Goal: Transaction & Acquisition: Download file/media

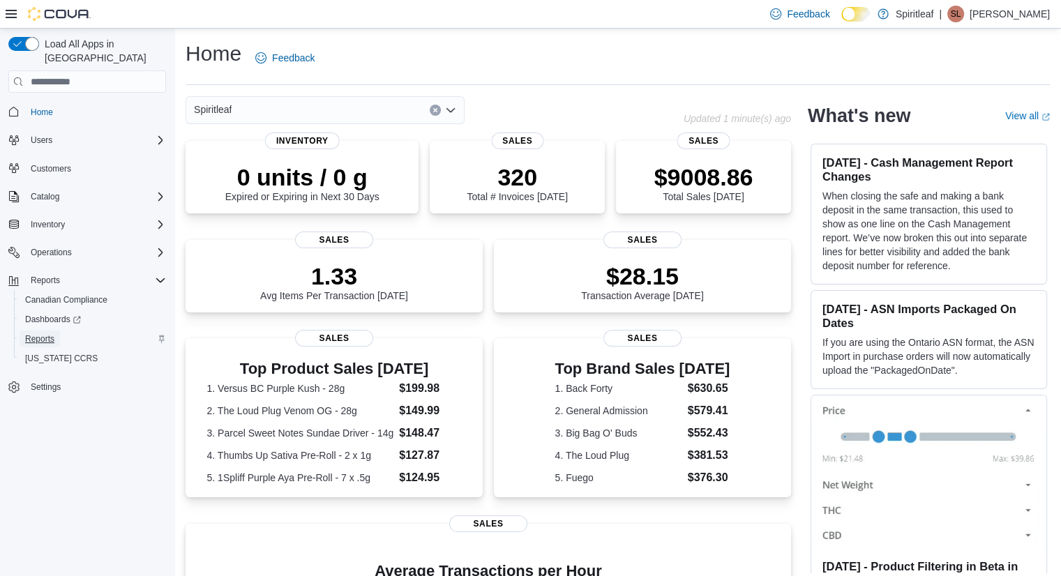
click at [38, 333] on span "Reports" at bounding box center [39, 338] width 29 height 11
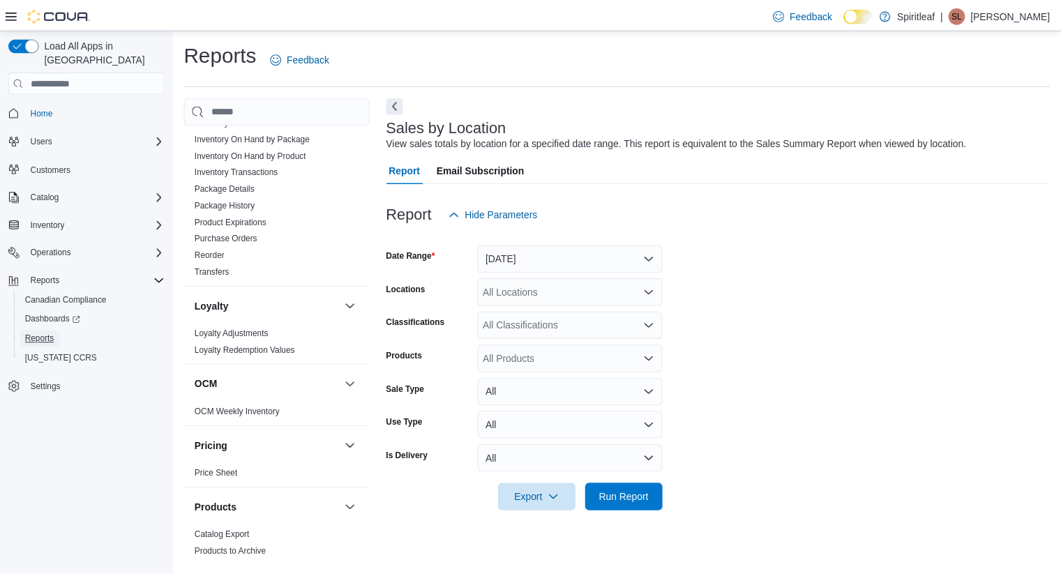
scroll to position [588, 0]
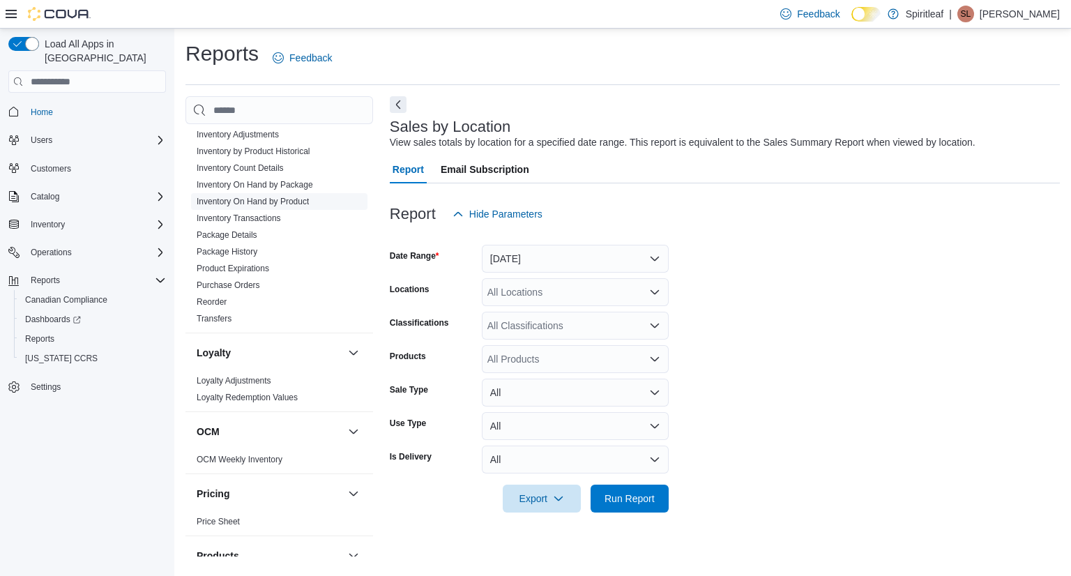
click at [292, 197] on link "Inventory On Hand by Product" at bounding box center [253, 202] width 112 height 10
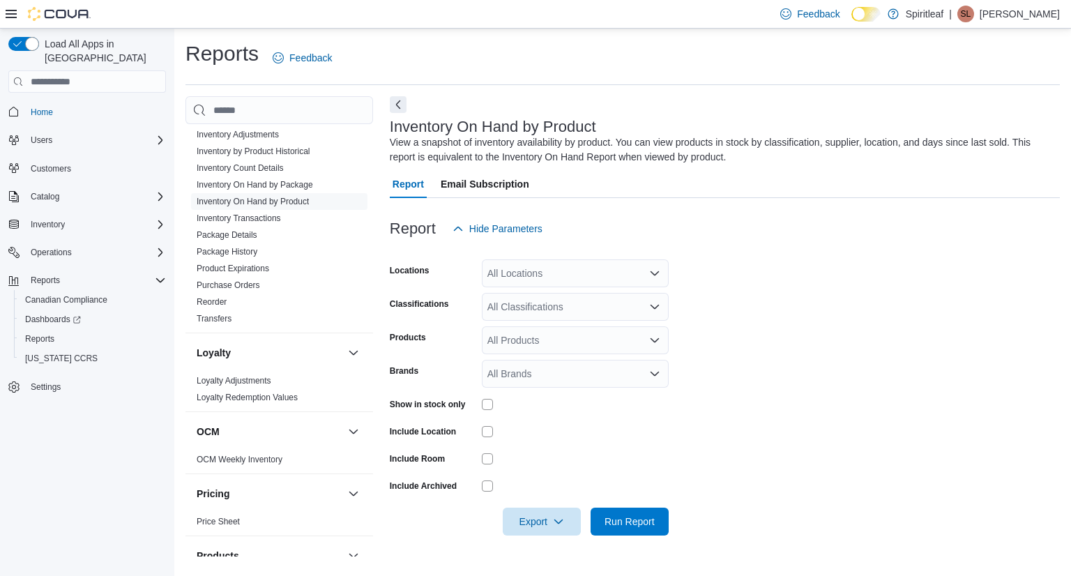
click at [474, 404] on div "Show in stock only" at bounding box center [433, 404] width 86 height 22
click at [588, 514] on div "Export Run Report" at bounding box center [529, 522] width 279 height 28
click at [628, 515] on span "Run Report" at bounding box center [630, 521] width 50 height 14
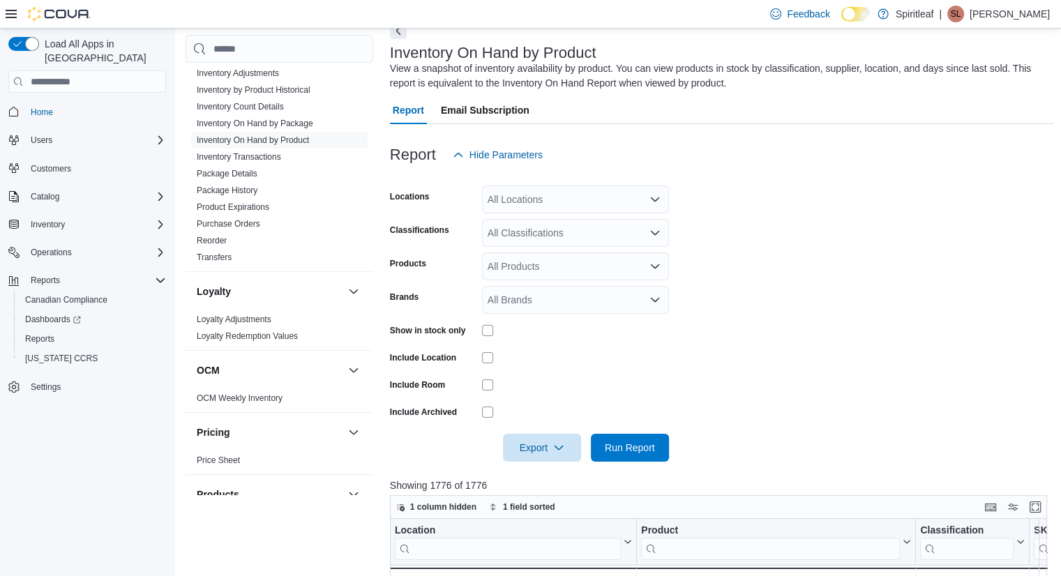
scroll to position [279, 0]
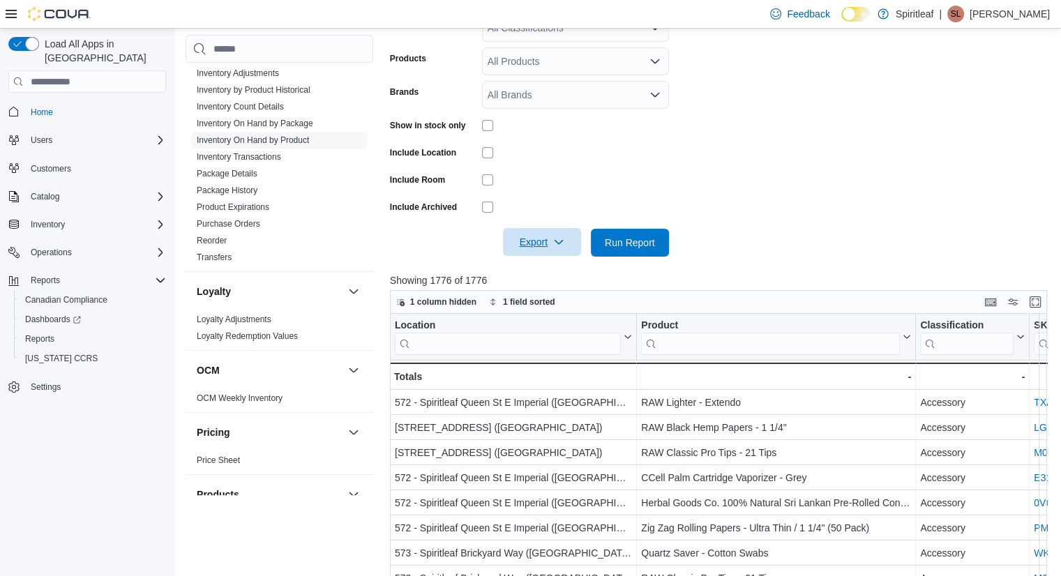
click at [545, 240] on span "Export" at bounding box center [541, 242] width 61 height 28
click at [540, 280] on button "Export to Excel" at bounding box center [544, 271] width 80 height 28
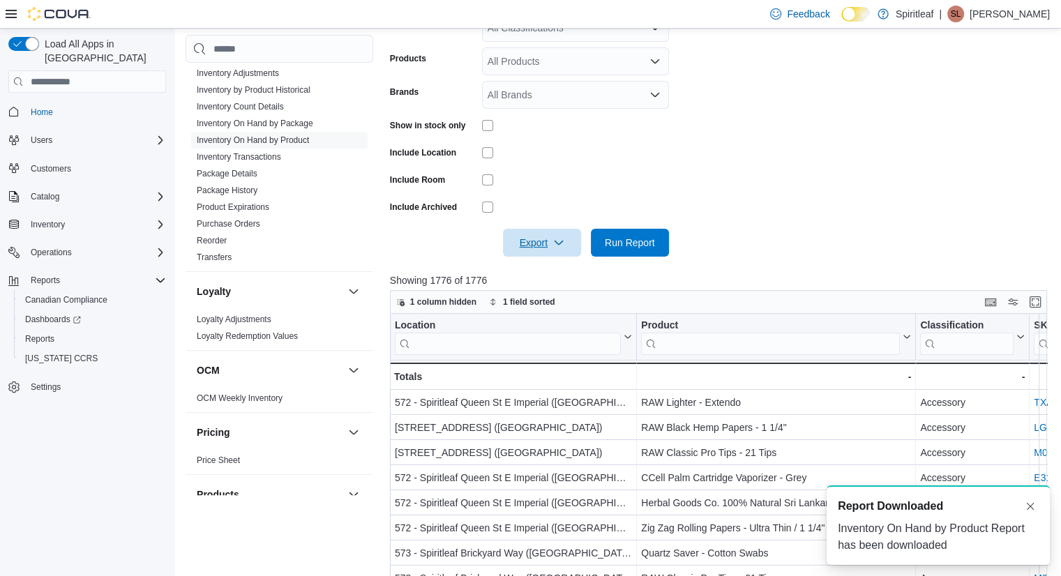
scroll to position [0, 0]
